Goal: Task Accomplishment & Management: Complete application form

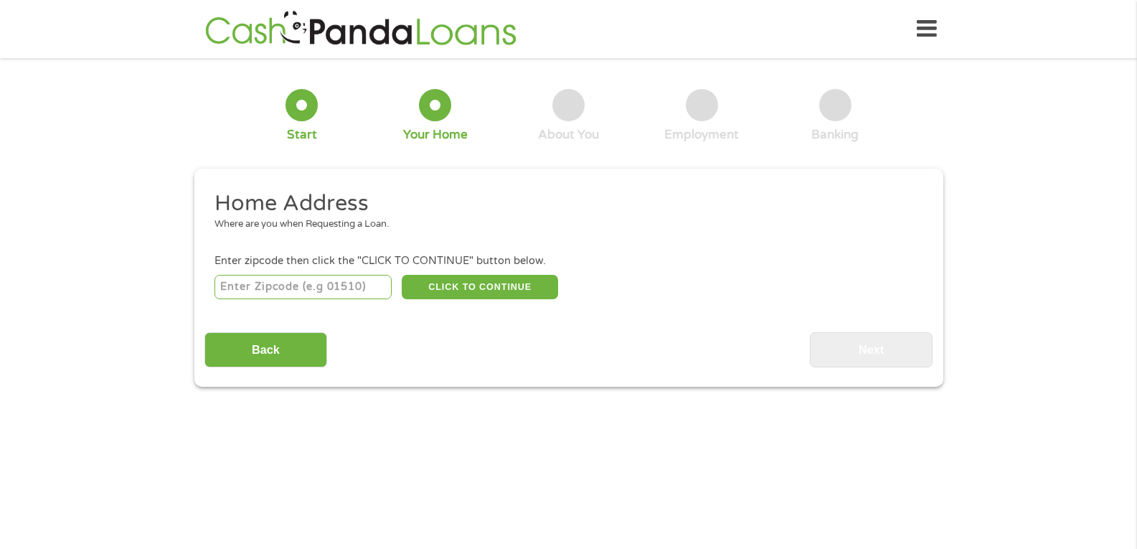
click at [345, 286] on input "number" at bounding box center [303, 287] width 177 height 24
type input "1"
type input "75152"
click at [537, 294] on button "CLICK TO CONTINUE" at bounding box center [480, 287] width 156 height 24
type input "75152"
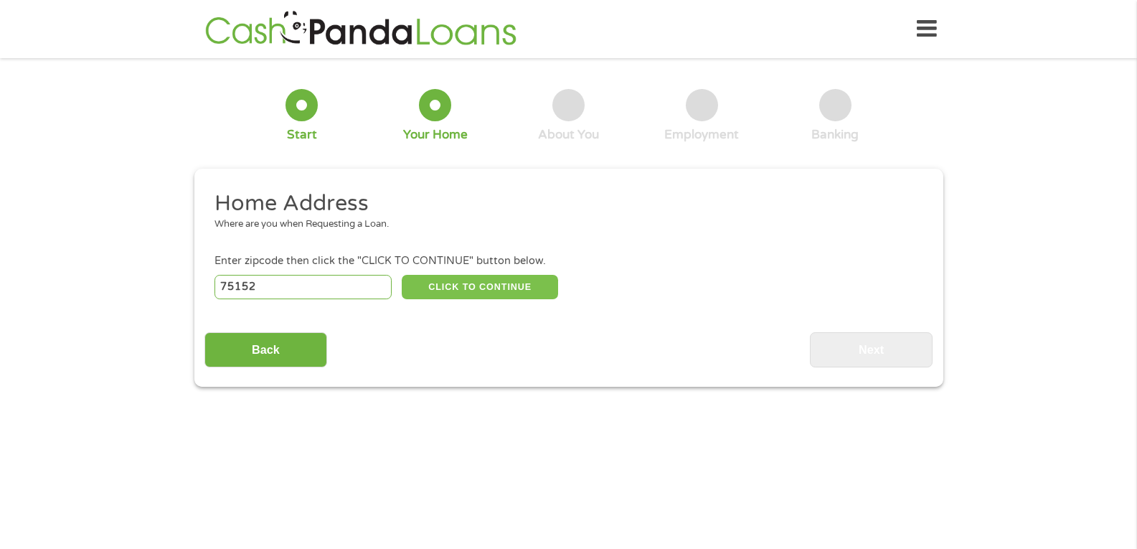
type input "[PERSON_NAME]"
select select "[US_STATE]"
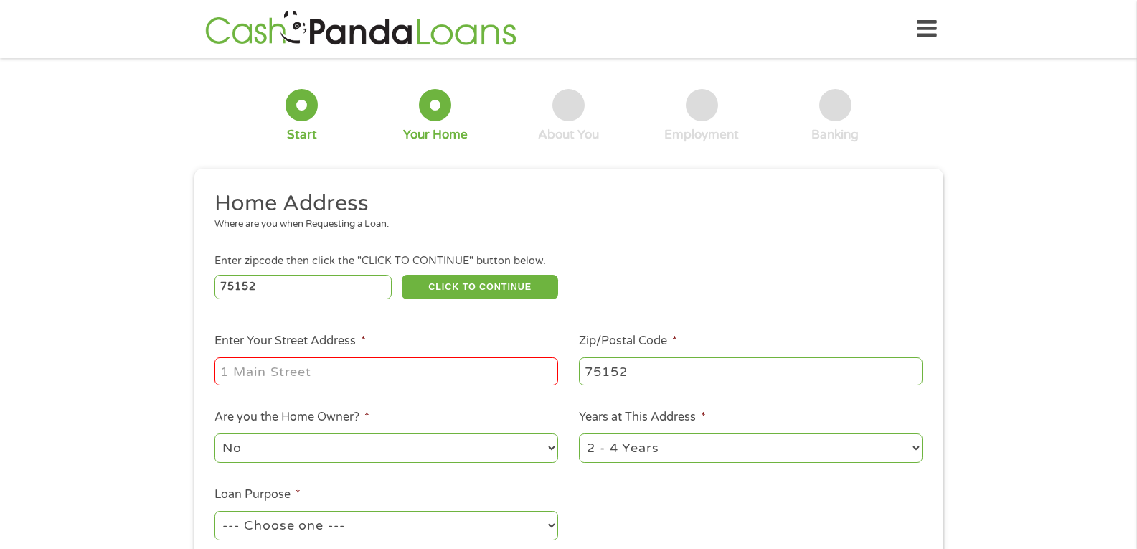
click at [400, 380] on input "Enter Your Street Address *" at bounding box center [387, 370] width 344 height 27
type input "[STREET_ADDRESS]"
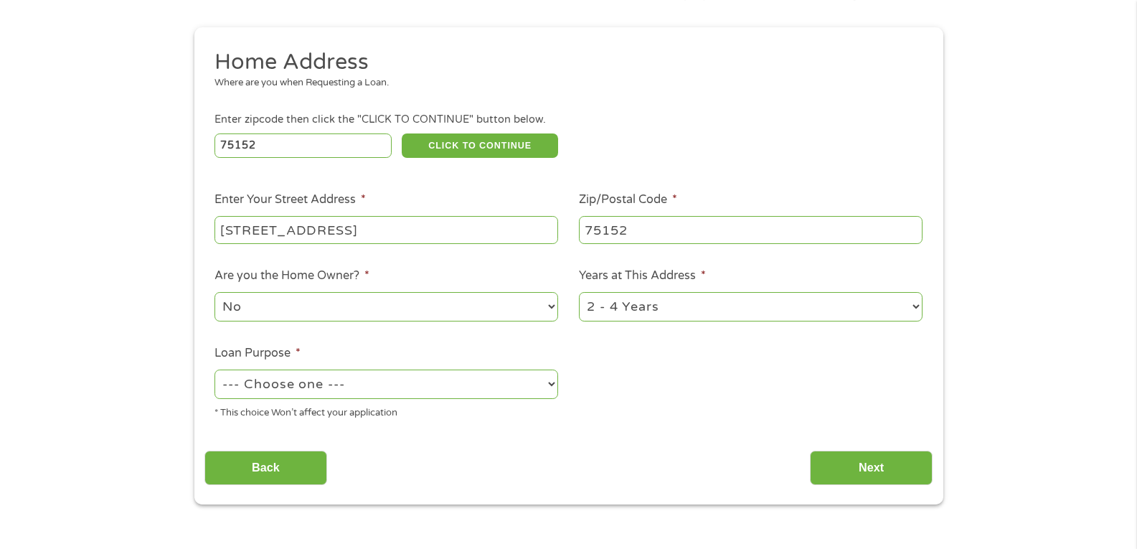
scroll to position [144, 0]
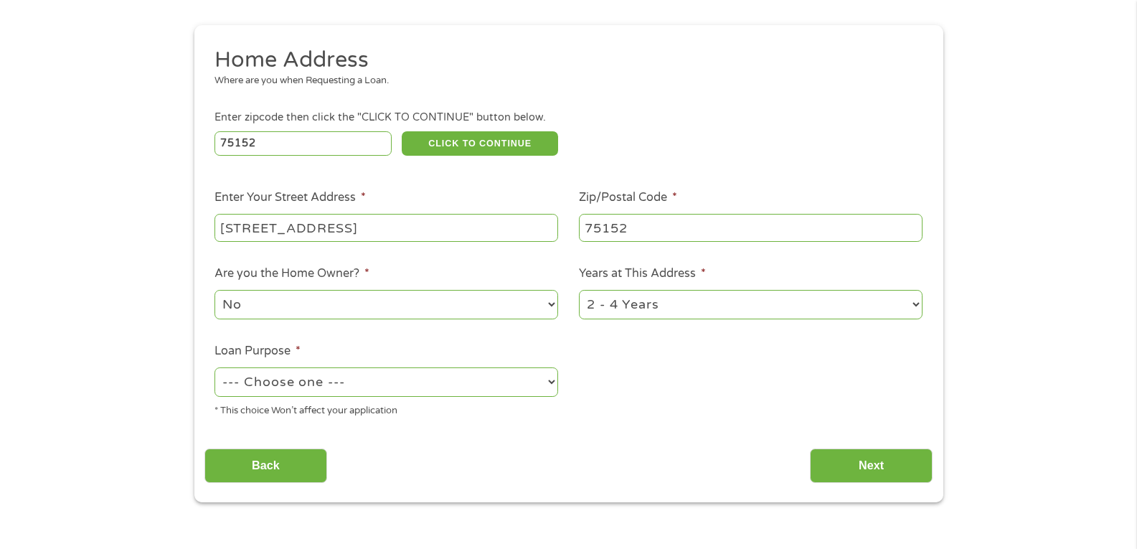
click at [334, 390] on select "--- Choose one --- Pay Bills Debt Consolidation Home Improvement Major Purchase…" at bounding box center [387, 381] width 344 height 29
select select "homeimprovement"
click at [215, 367] on select "--- Choose one --- Pay Bills Debt Consolidation Home Improvement Major Purchase…" at bounding box center [387, 381] width 344 height 29
click at [342, 303] on select "No Yes" at bounding box center [387, 304] width 344 height 29
select select "yes"
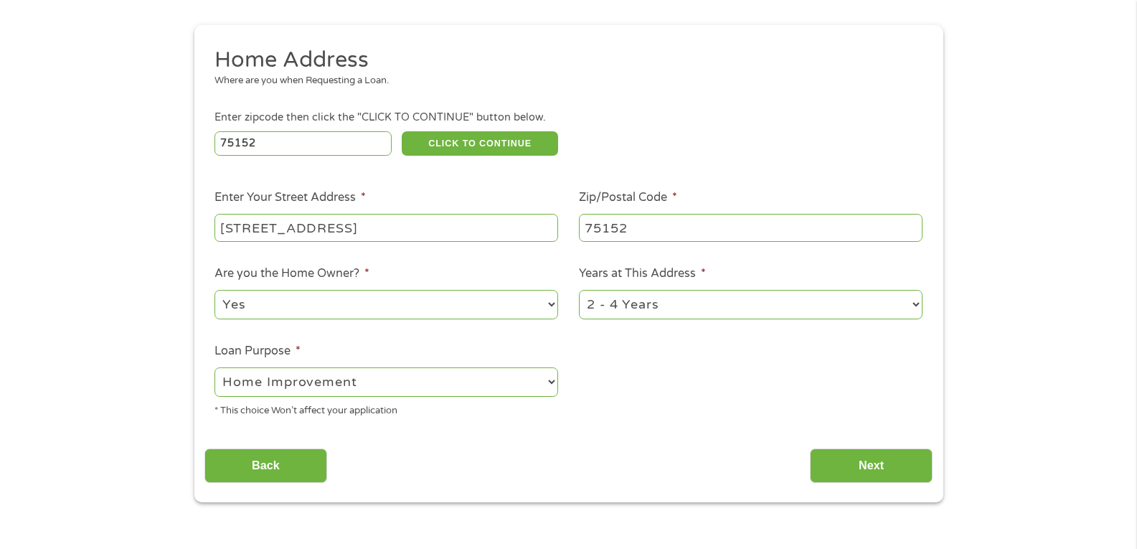
click at [215, 290] on select "No Yes" at bounding box center [387, 304] width 344 height 29
click at [887, 461] on input "Next" at bounding box center [871, 465] width 123 height 35
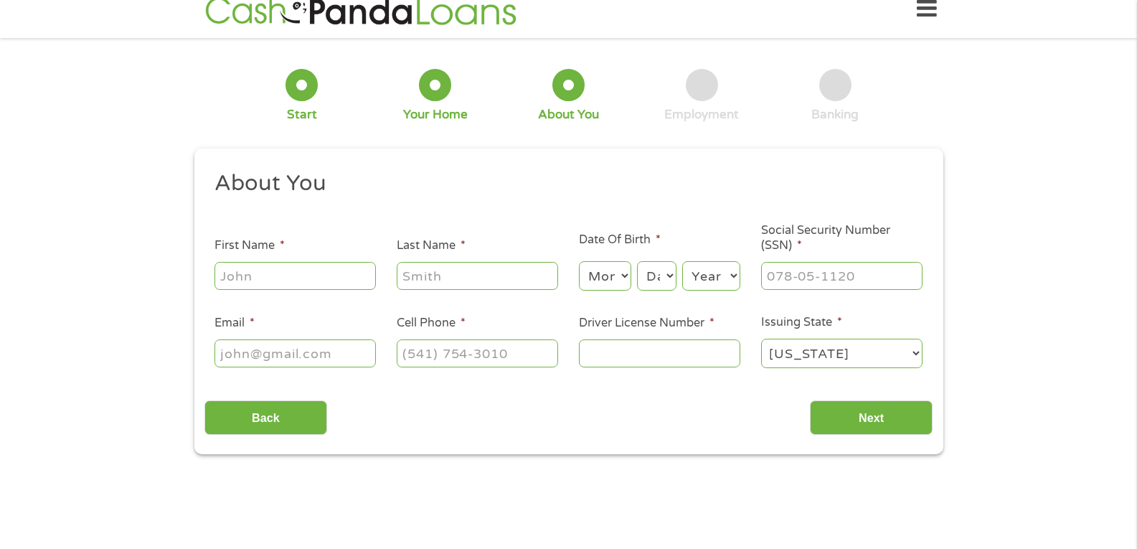
scroll to position [0, 0]
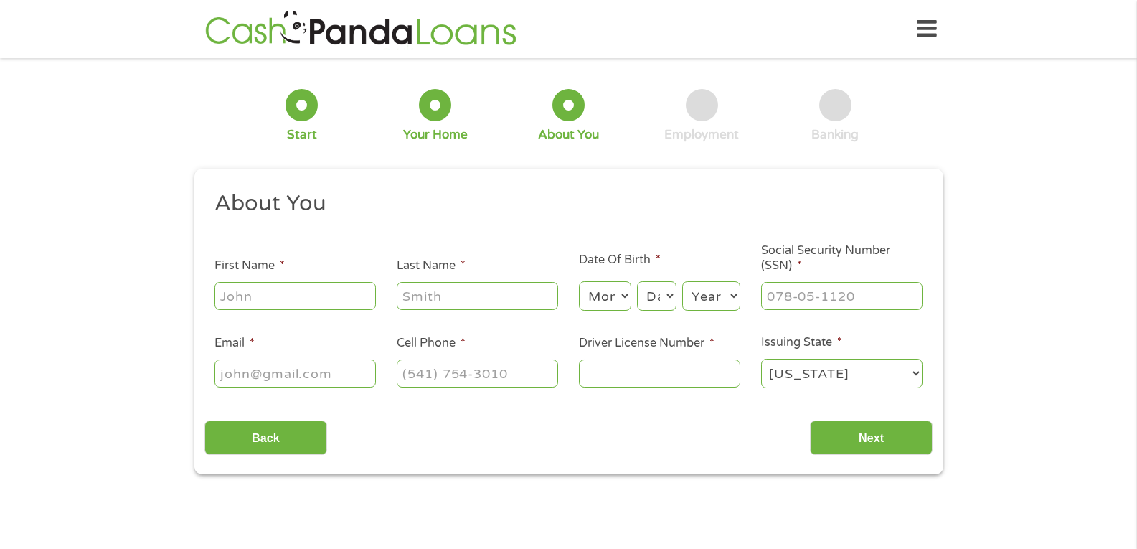
click at [239, 309] on input "First Name *" at bounding box center [295, 295] width 161 height 27
type input "[PERSON_NAME]"
type input "[EMAIL_ADDRESS][DOMAIN_NAME]"
type input "[PHONE_NUMBER]"
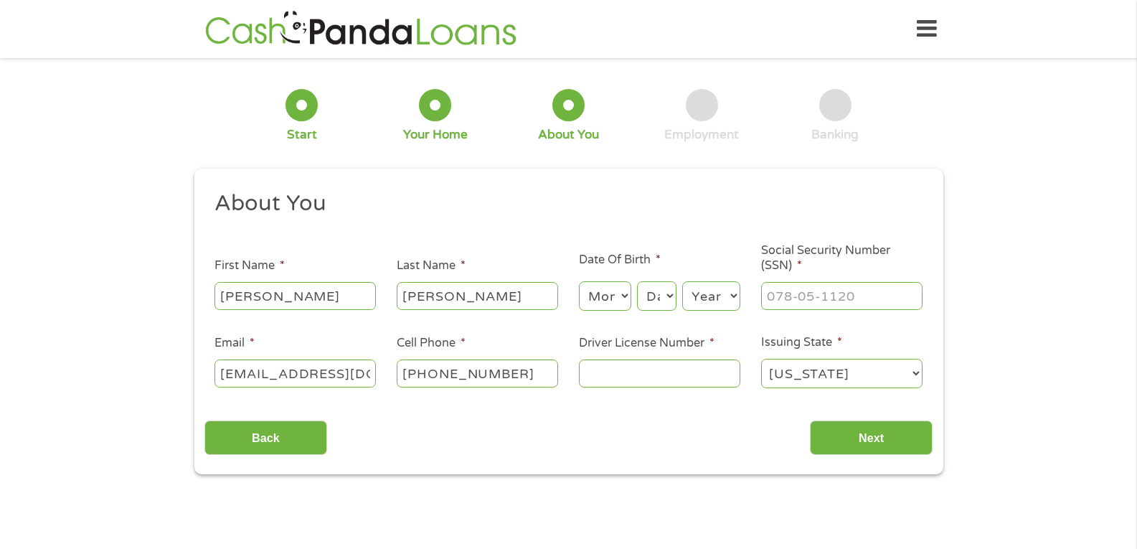
click at [602, 291] on select "Month 1 2 3 4 5 6 7 8 9 10 11 12" at bounding box center [605, 295] width 52 height 29
select select "11"
click at [579, 281] on select "Month 1 2 3 4 5 6 7 8 9 10 11 12" at bounding box center [605, 295] width 52 height 29
click at [654, 293] on select "Day 1 2 3 4 5 6 7 8 9 10 11 12 13 14 15 16 17 18 19 20 21 22 23 24 25 26 27 28 …" at bounding box center [656, 295] width 39 height 29
select select "19"
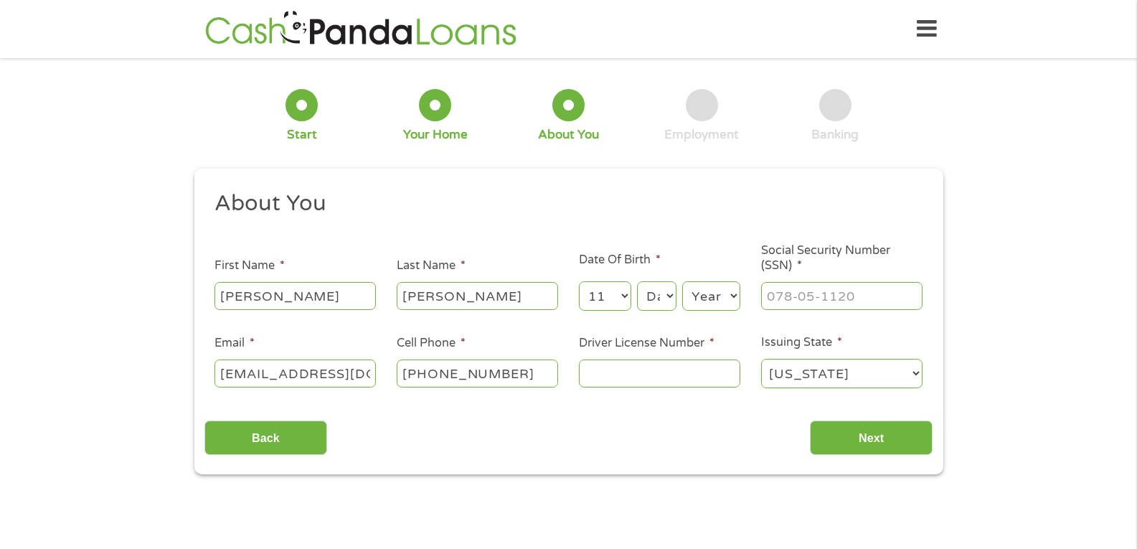
click at [637, 281] on select "Day 1 2 3 4 5 6 7 8 9 10 11 12 13 14 15 16 17 18 19 20 21 22 23 24 25 26 27 28 …" at bounding box center [656, 295] width 39 height 29
click at [705, 291] on select "Year [DATE] 2006 2005 2004 2003 2002 2001 2000 1999 1998 1997 1996 1995 1994 19…" at bounding box center [711, 295] width 58 height 29
select select "1987"
click at [682, 281] on select "Year [DATE] 2006 2005 2004 2003 2002 2001 2000 1999 1998 1997 1996 1995 1994 19…" at bounding box center [711, 295] width 58 height 29
click at [837, 298] on input "___-__-____" at bounding box center [841, 295] width 161 height 27
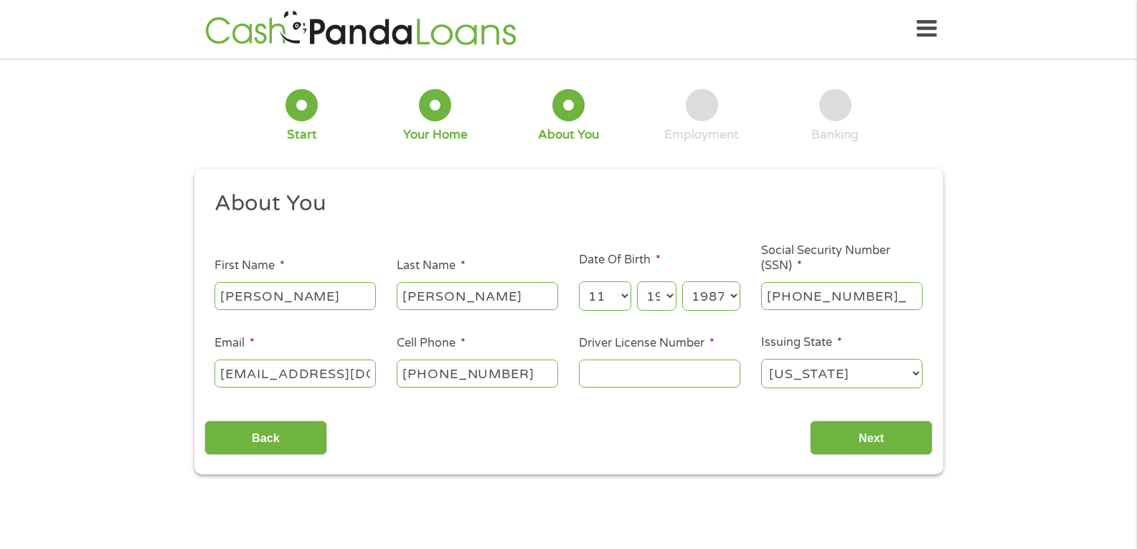
type input "523-91-0337"
click at [649, 368] on input "Driver License Number *" at bounding box center [659, 372] width 161 height 27
type input "21107903"
click at [883, 425] on input "Next" at bounding box center [871, 437] width 123 height 35
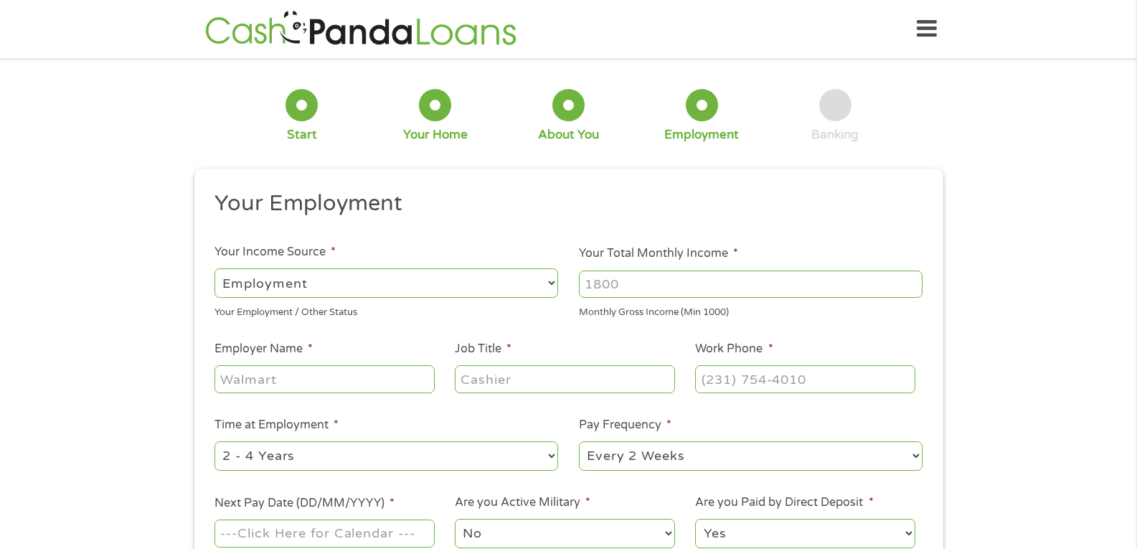
click at [661, 281] on input "Your Total Monthly Income *" at bounding box center [751, 284] width 344 height 27
type input "4100"
click at [269, 380] on input "Employer Name *" at bounding box center [325, 378] width 220 height 27
type input "[PERSON_NAME]"
type input "buyer"
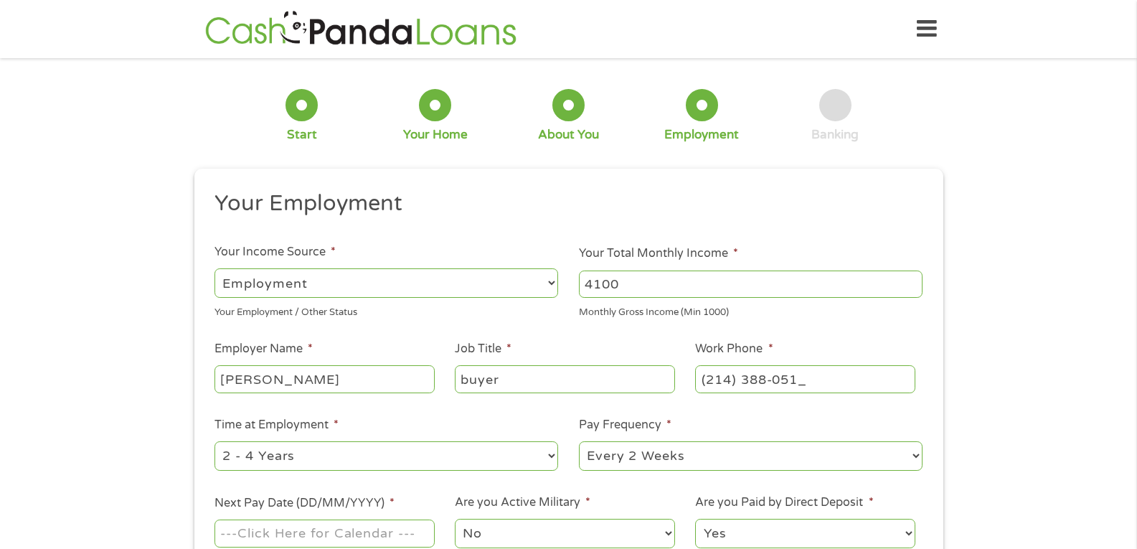
type input "[PHONE_NUMBER]"
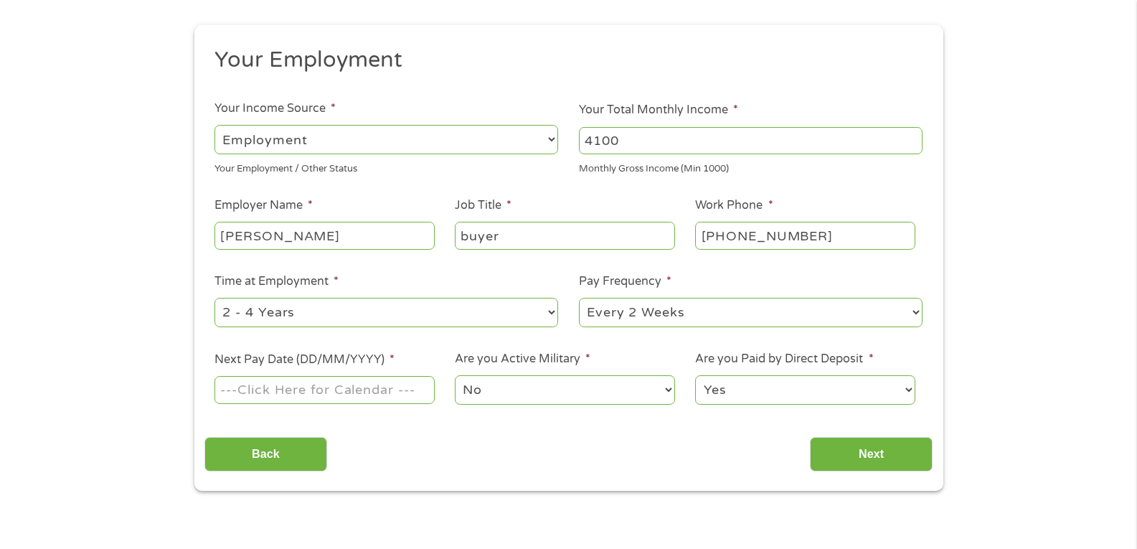
click at [316, 392] on input "Next Pay Date (DD/MM/YYYY) *" at bounding box center [325, 389] width 220 height 27
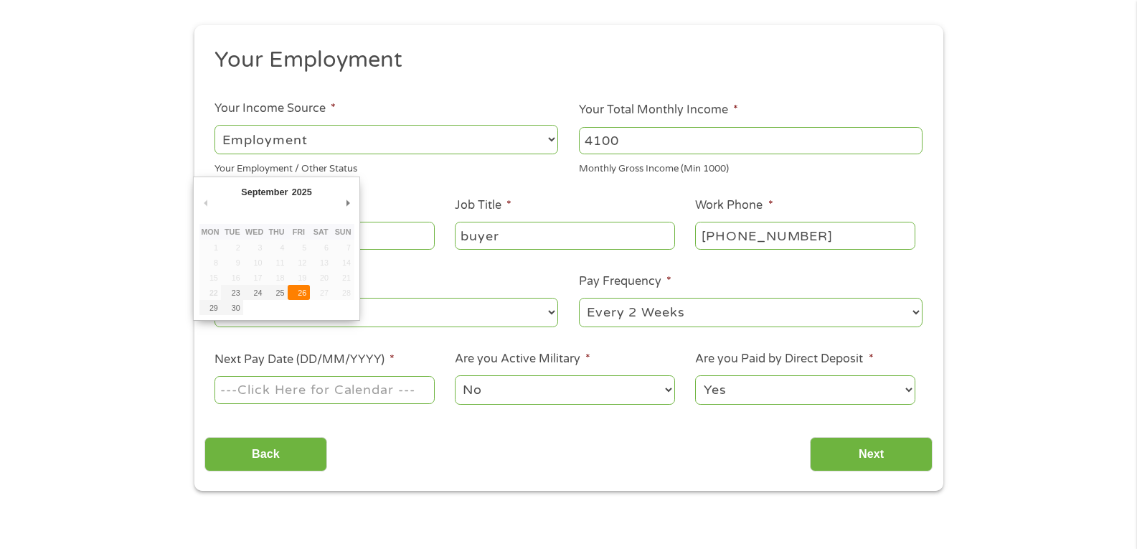
type input "[DATE]"
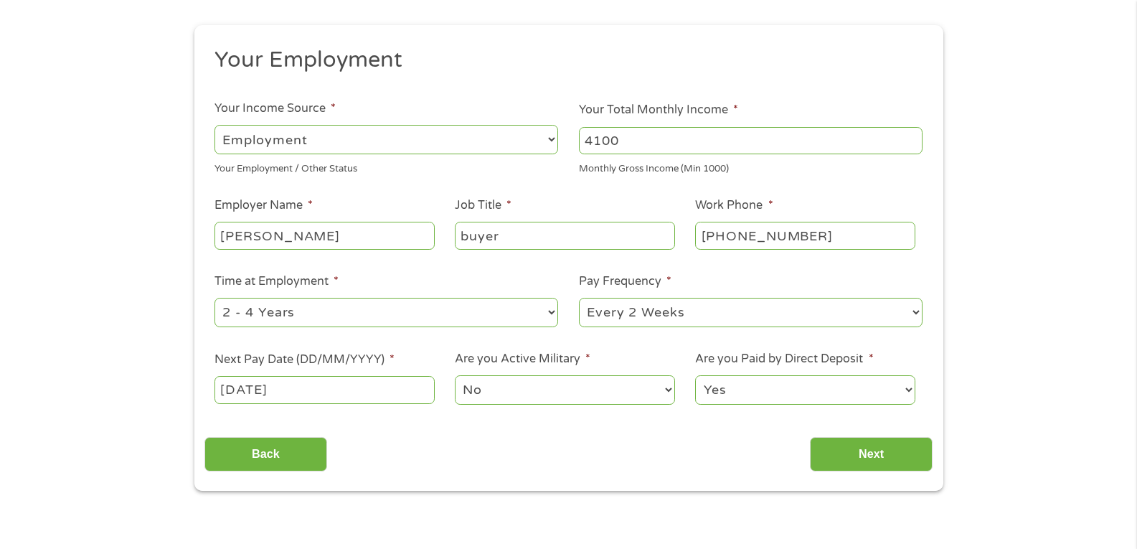
click at [547, 389] on select "No Yes" at bounding box center [565, 389] width 220 height 29
click at [455, 375] on select "No Yes" at bounding box center [565, 389] width 220 height 29
click at [860, 451] on input "Next" at bounding box center [871, 454] width 123 height 35
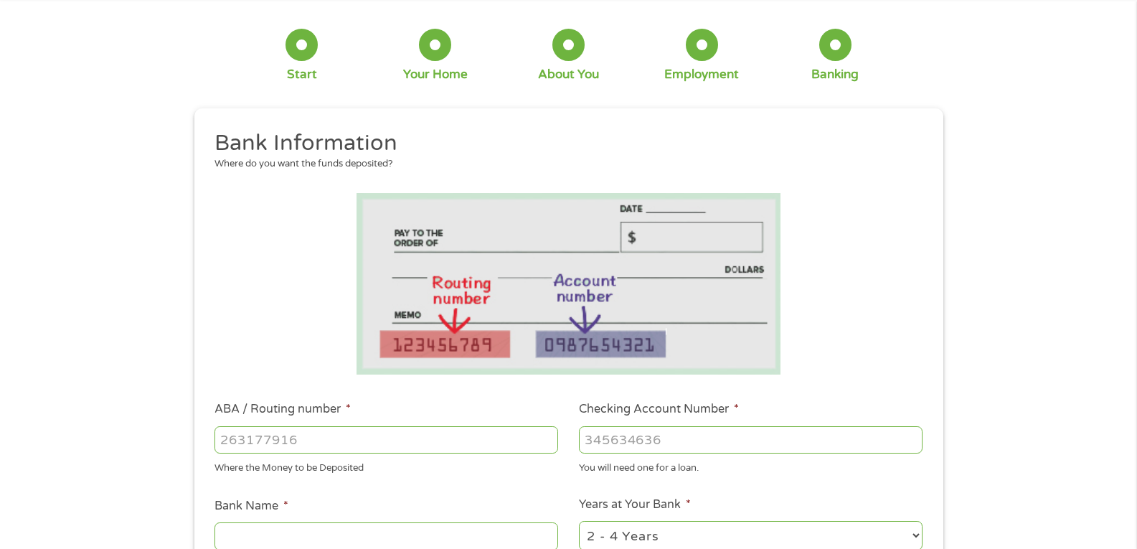
scroll to position [287, 0]
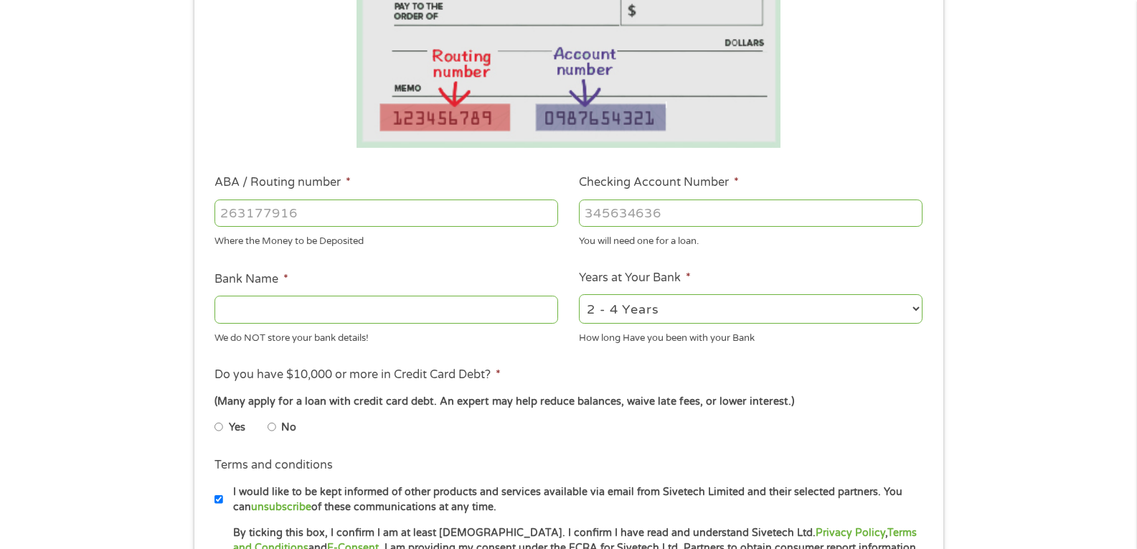
click at [301, 220] on input "ABA / Routing number *" at bounding box center [387, 212] width 344 height 27
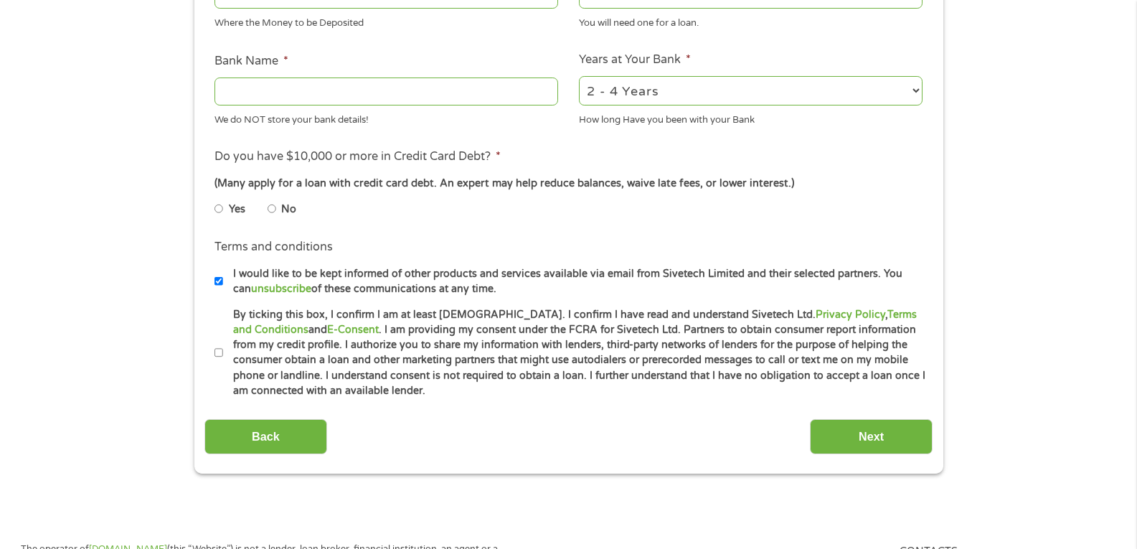
scroll to position [574, 0]
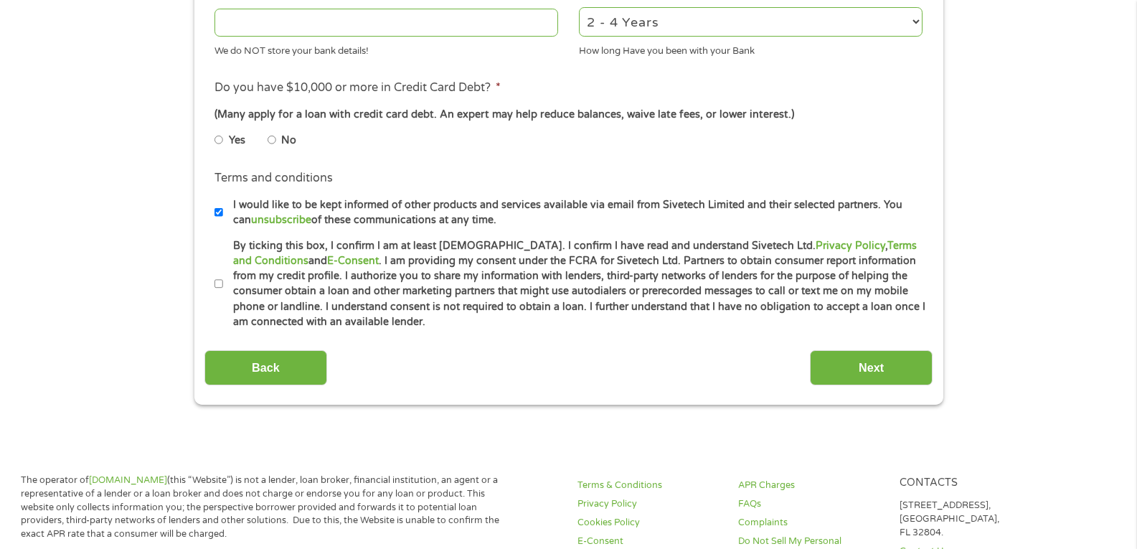
click at [215, 283] on input "By ticking this box, I confirm I am at least [DEMOGRAPHIC_DATA]. I confirm I ha…" at bounding box center [219, 284] width 9 height 23
checkbox input "true"
click at [272, 143] on input "No" at bounding box center [272, 139] width 9 height 23
radio input "true"
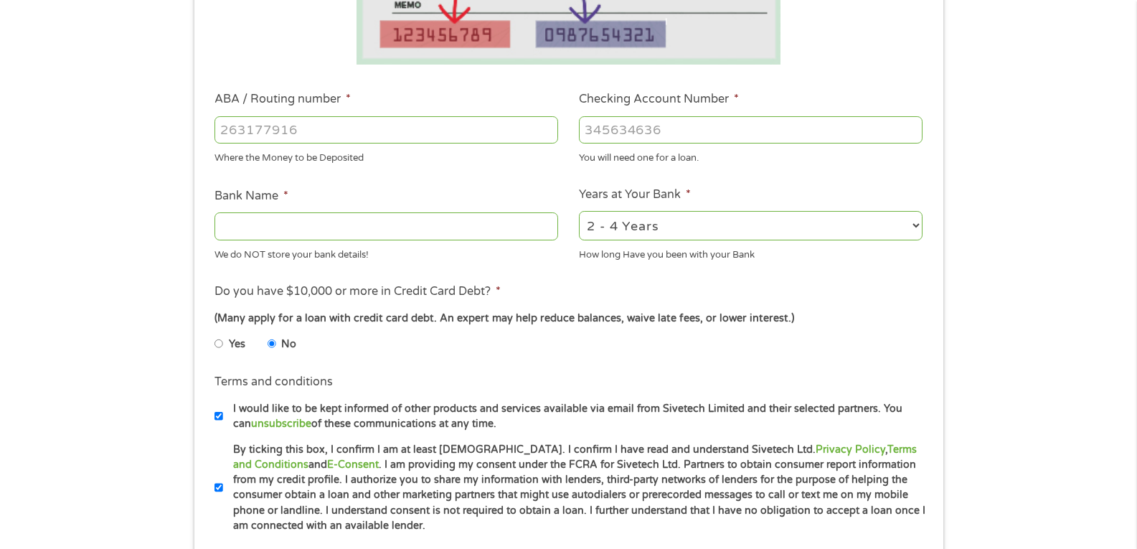
scroll to position [287, 0]
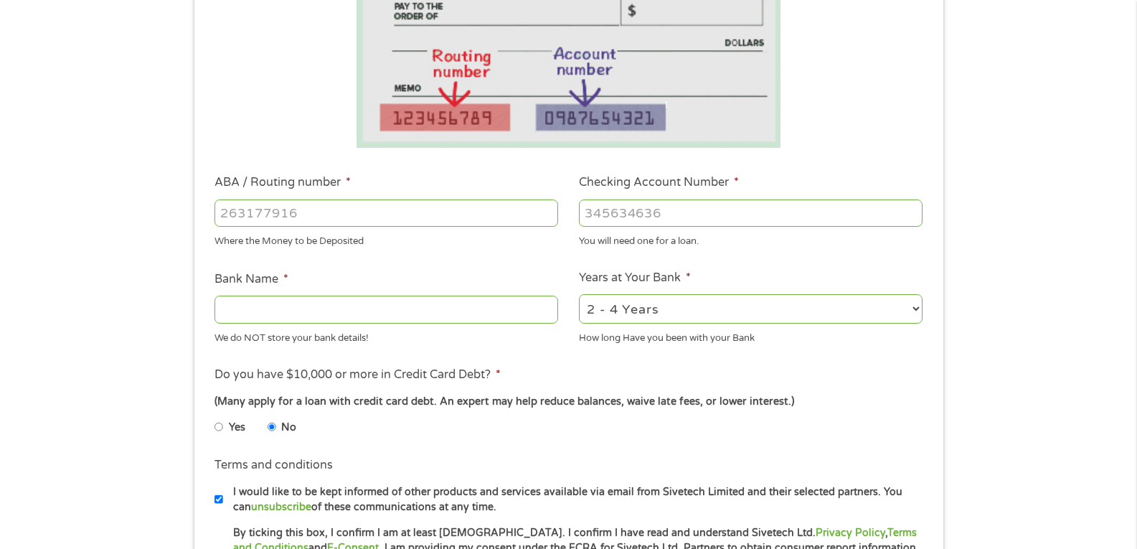
click at [499, 224] on input "ABA / Routing number *" at bounding box center [387, 212] width 344 height 27
type input "111000614"
type input "JPMORGAN CHASE BANK NA"
type input "111000614"
click at [776, 223] on input "Checking Account Number *" at bounding box center [751, 212] width 344 height 27
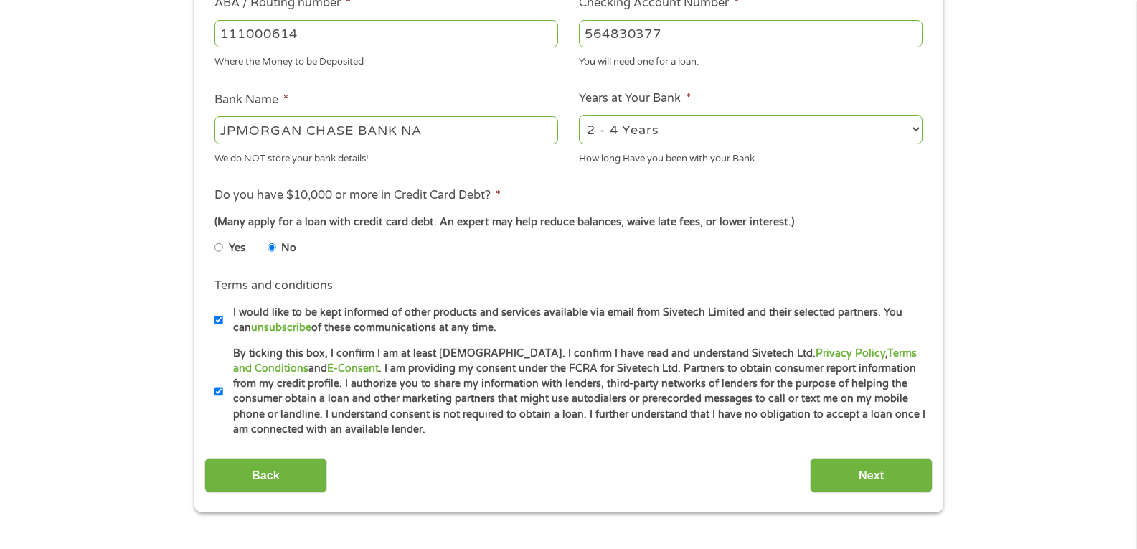
scroll to position [502, 0]
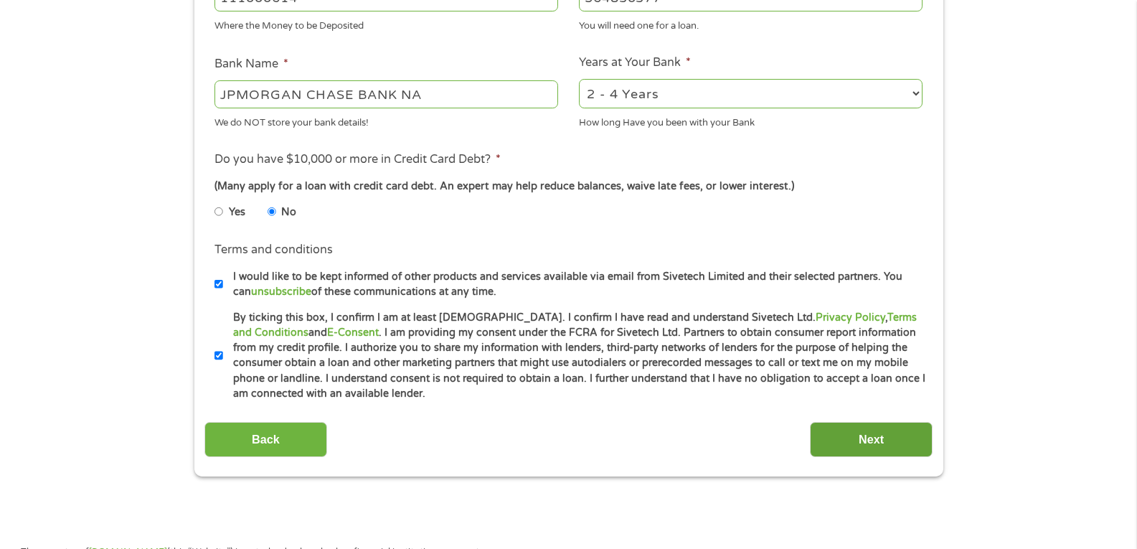
type input "564830377"
click at [842, 433] on input "Next" at bounding box center [871, 439] width 123 height 35
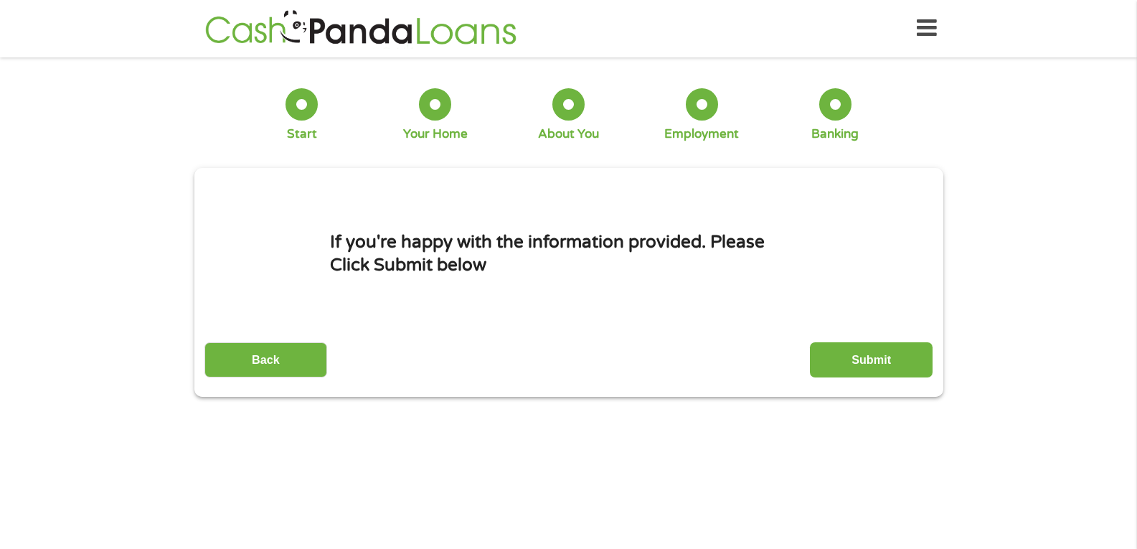
scroll to position [0, 0]
click at [906, 359] on input "Submit" at bounding box center [871, 360] width 123 height 35
